Goal: Task Accomplishment & Management: Manage account settings

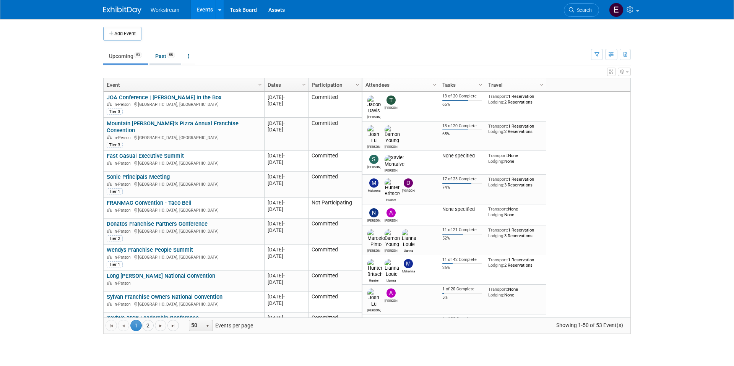
click at [162, 56] on link "Past 55" at bounding box center [165, 56] width 31 height 15
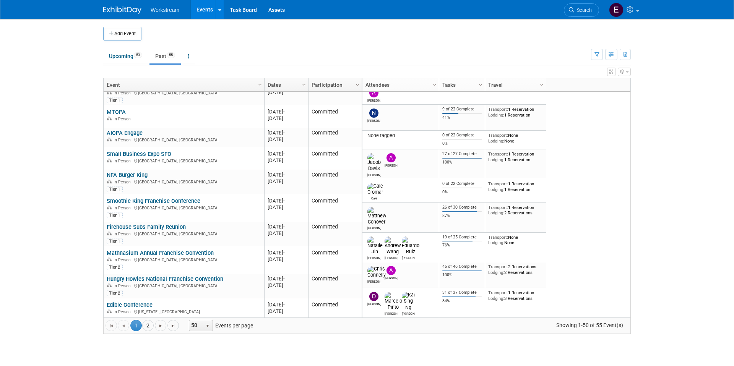
scroll to position [958, 0]
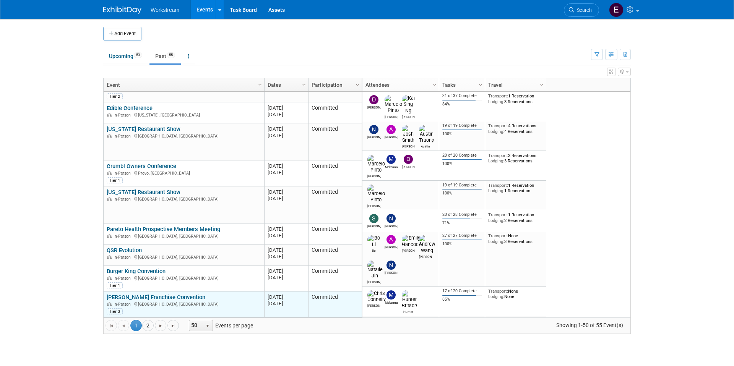
click at [145, 300] on link "[PERSON_NAME] Franchise Convention" at bounding box center [156, 297] width 99 height 7
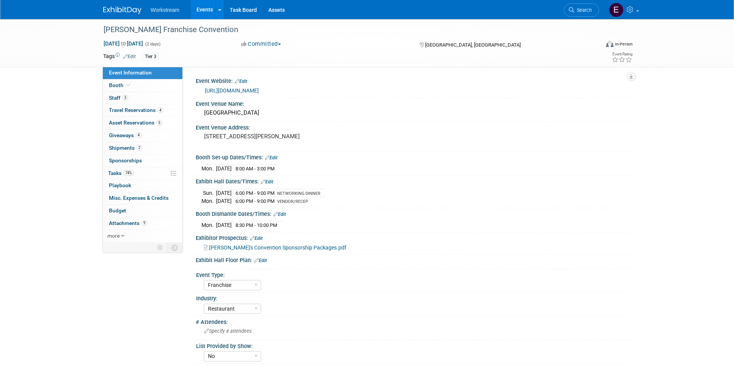
select select "Franchise"
select select "Restaurant"
select select "No"
select select "Tatia Meghdadi"
click at [116, 176] on span "Tasks 74%" at bounding box center [121, 173] width 26 height 6
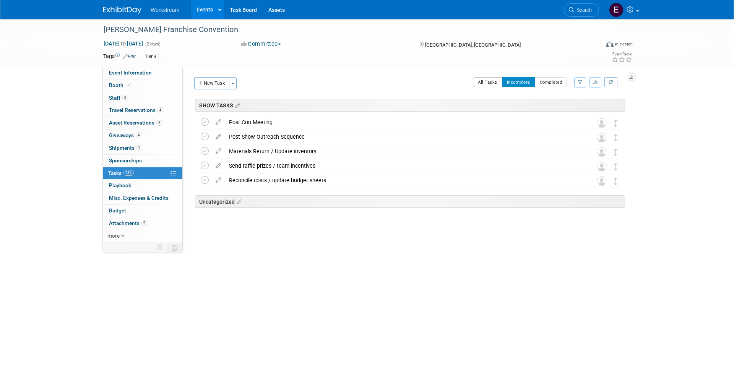
click at [498, 80] on button "All Tasks" at bounding box center [487, 82] width 29 height 10
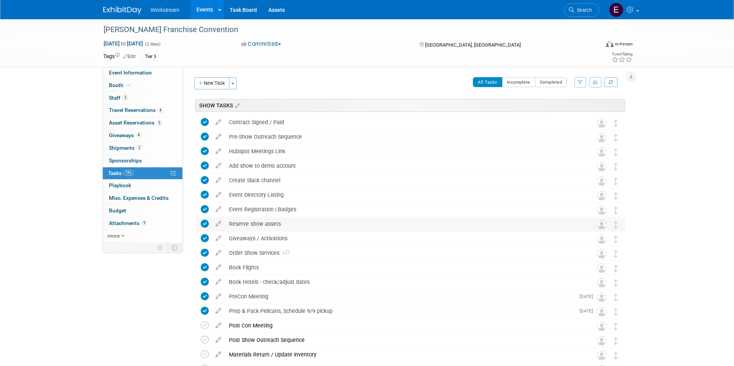
scroll to position [96, 0]
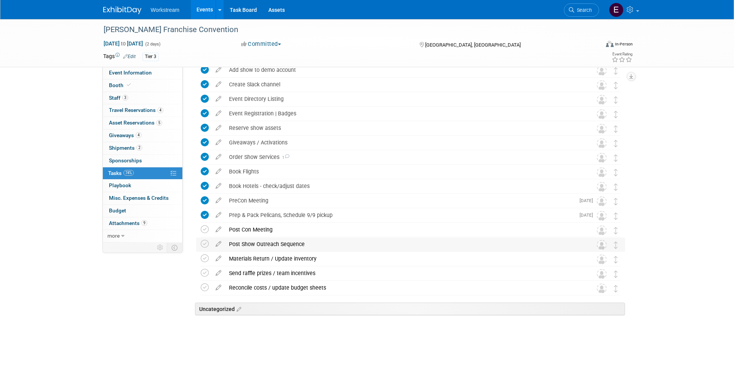
click at [423, 244] on div "Post Show Outreach Sequence" at bounding box center [403, 244] width 356 height 13
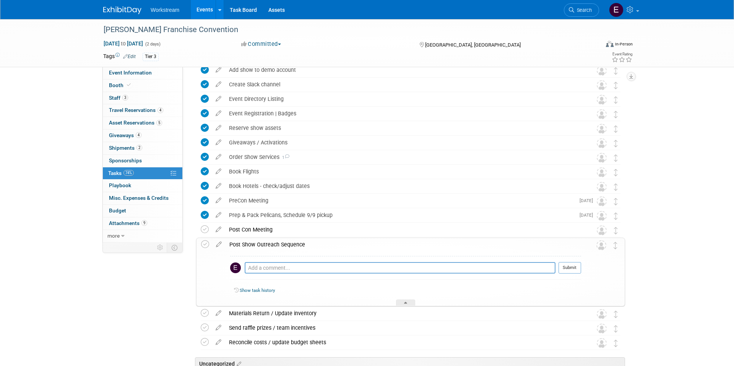
click at [423, 244] on div "Post Show Outreach Sequence" at bounding box center [404, 244] width 356 height 13
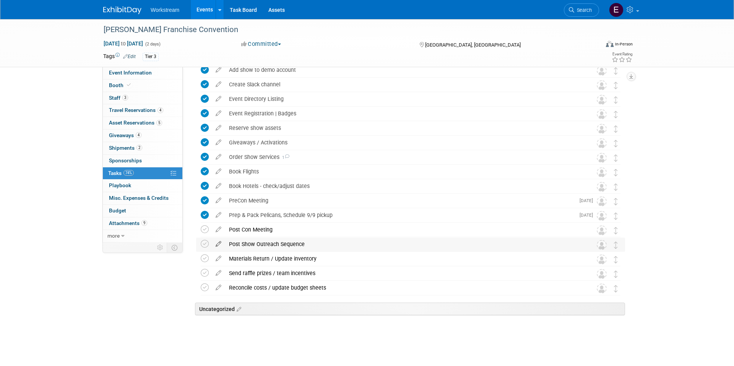
click at [217, 243] on icon at bounding box center [218, 243] width 13 height 10
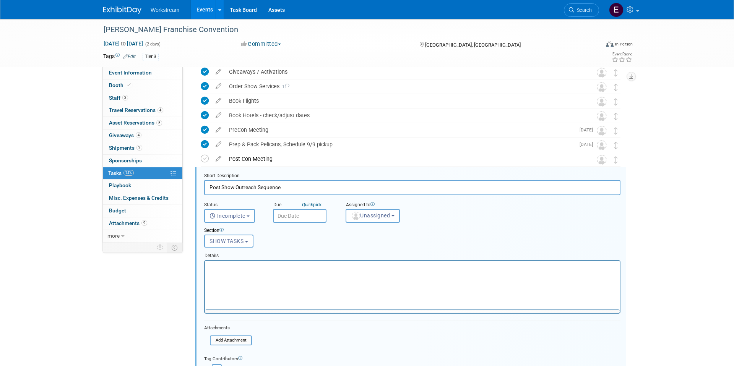
scroll to position [222, 0]
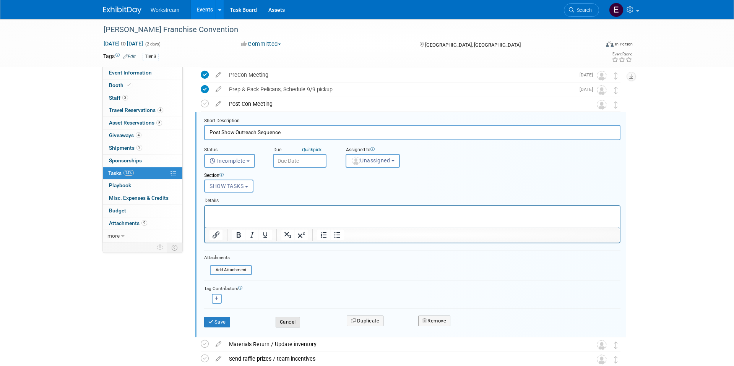
click at [295, 325] on button "Cancel" at bounding box center [288, 322] width 24 height 11
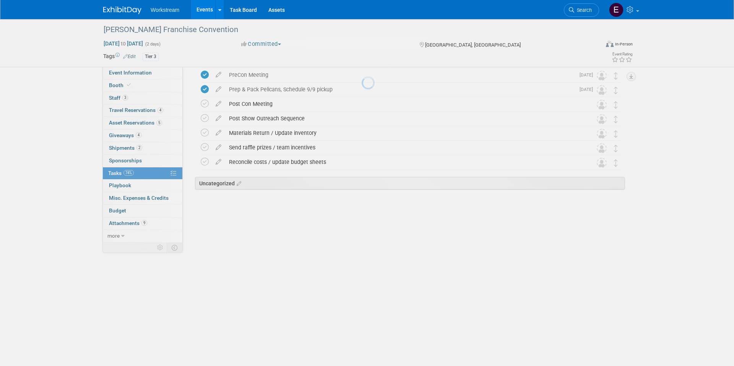
scroll to position [96, 0]
